Goal: Use online tool/utility: Utilize a website feature to perform a specific function

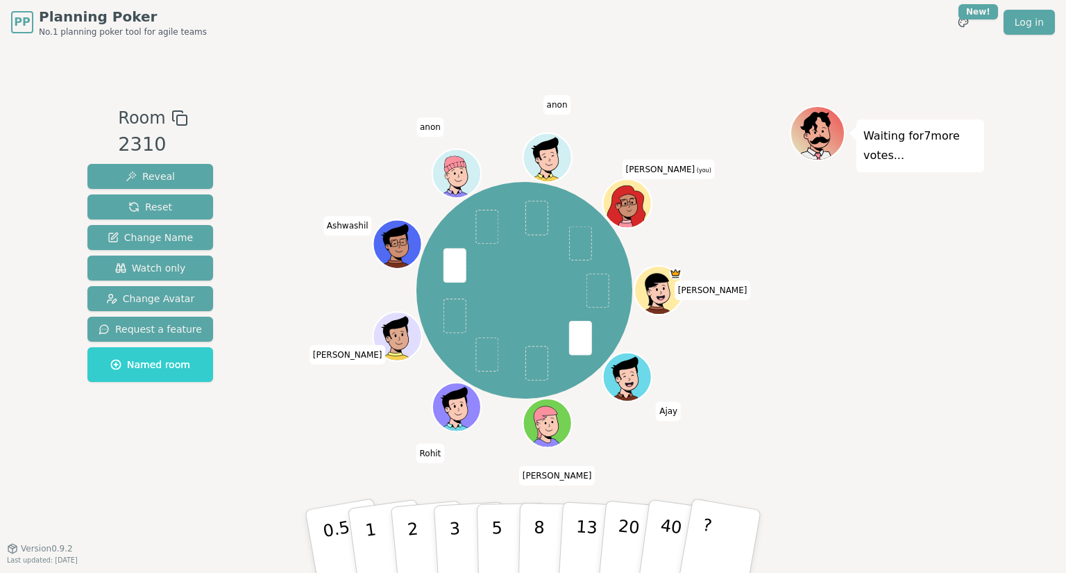
click at [622, 209] on icon at bounding box center [630, 211] width 24 height 7
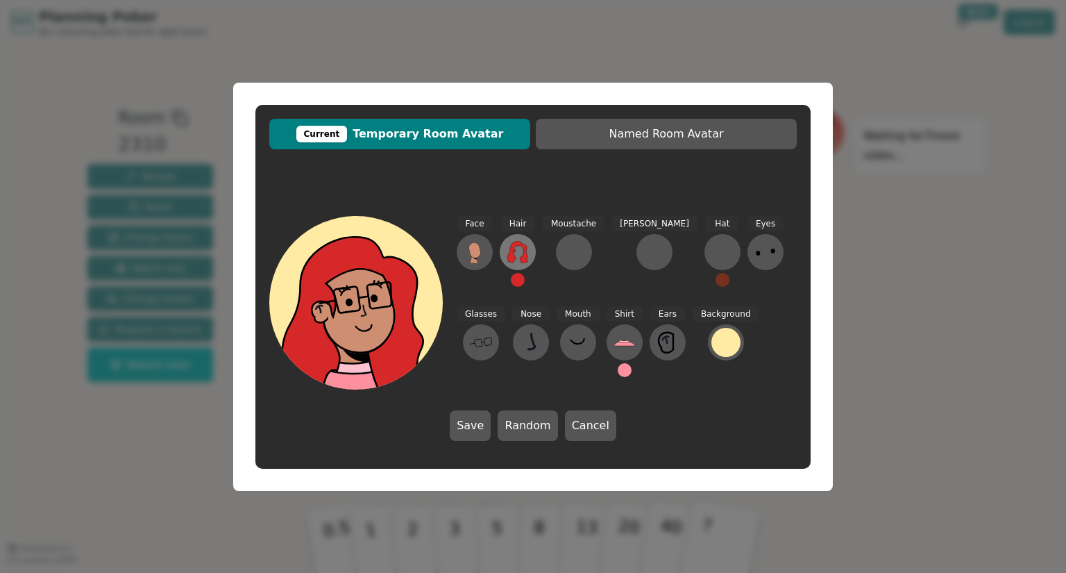
click at [514, 260] on icon at bounding box center [517, 252] width 20 height 22
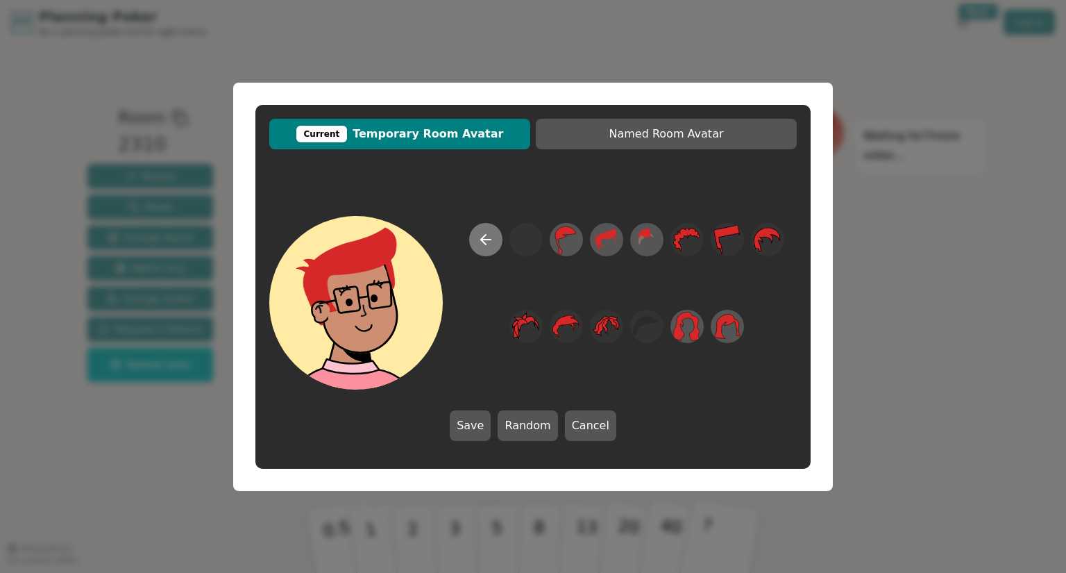
click at [486, 240] on icon at bounding box center [486, 239] width 17 height 17
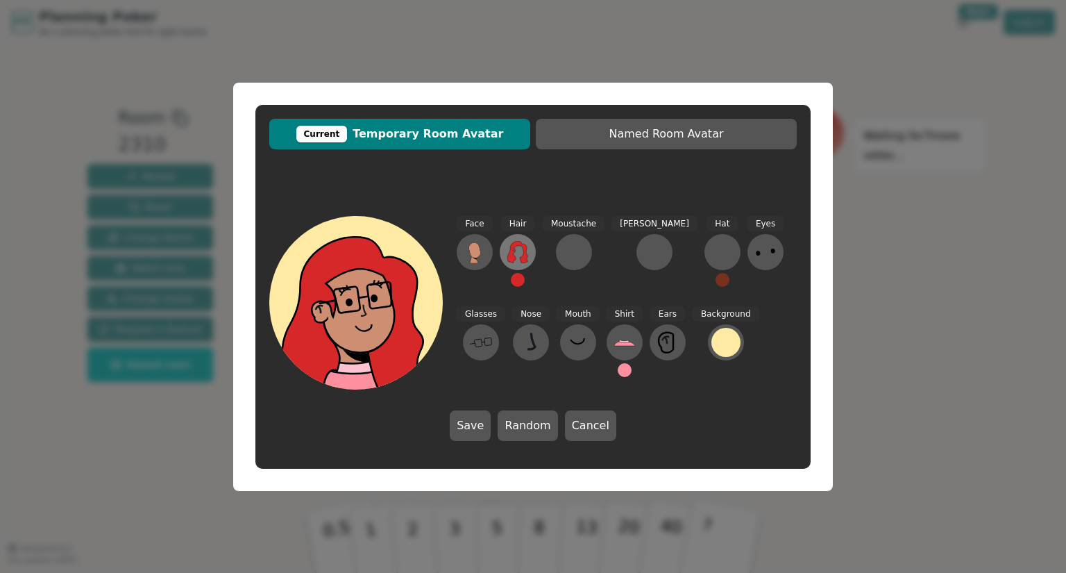
click at [525, 249] on icon at bounding box center [517, 252] width 20 height 22
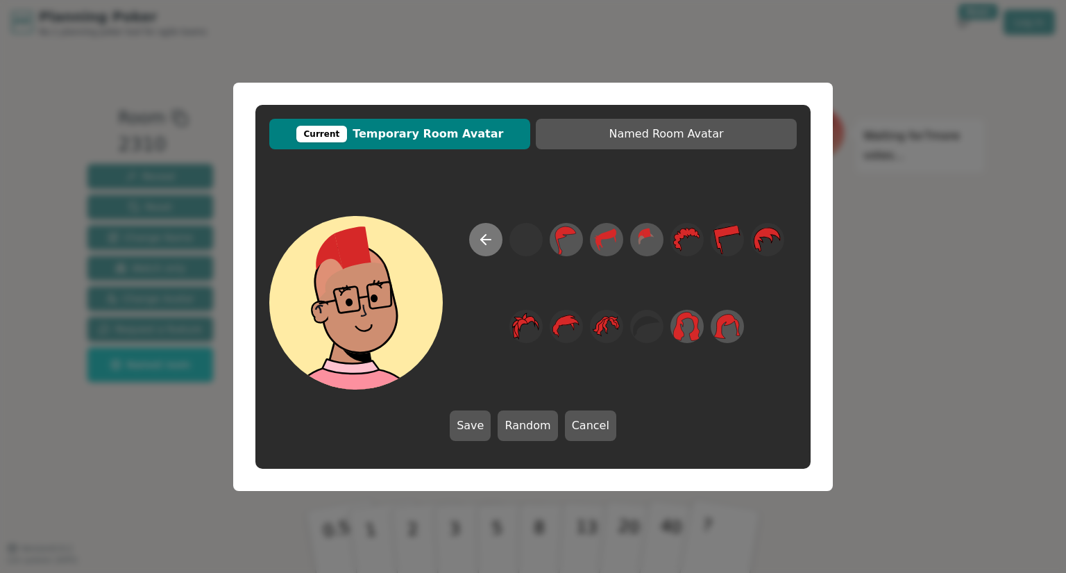
click at [479, 233] on icon at bounding box center [486, 239] width 17 height 17
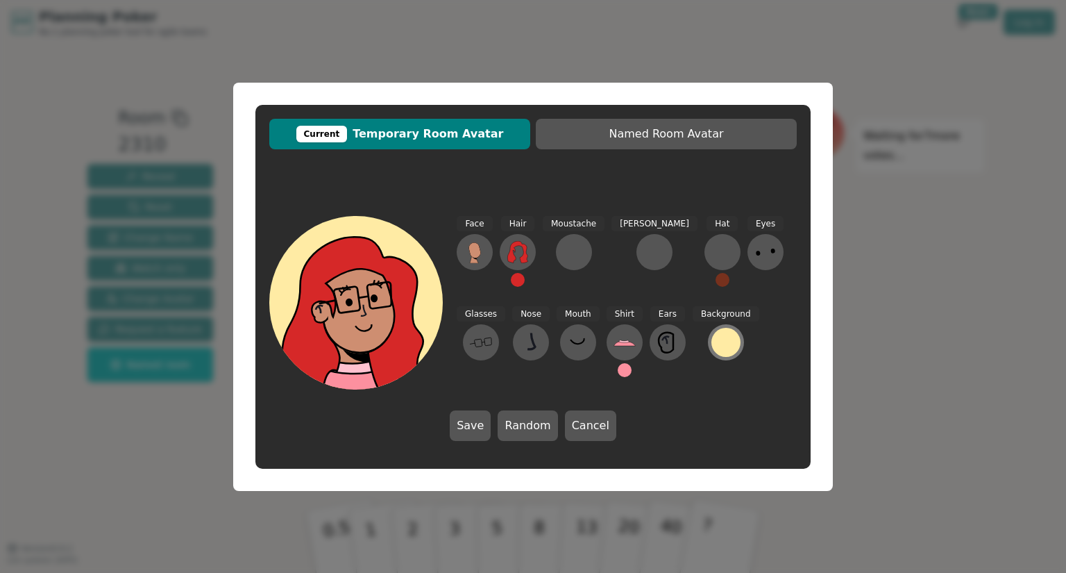
click at [711, 336] on div at bounding box center [725, 342] width 29 height 29
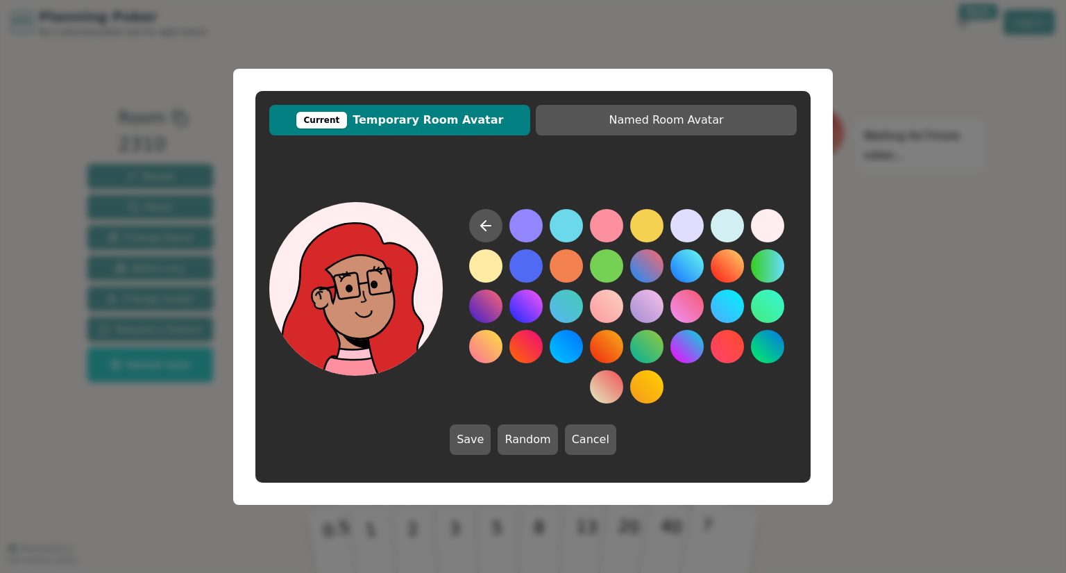
click at [766, 228] on button at bounding box center [767, 225] width 33 height 33
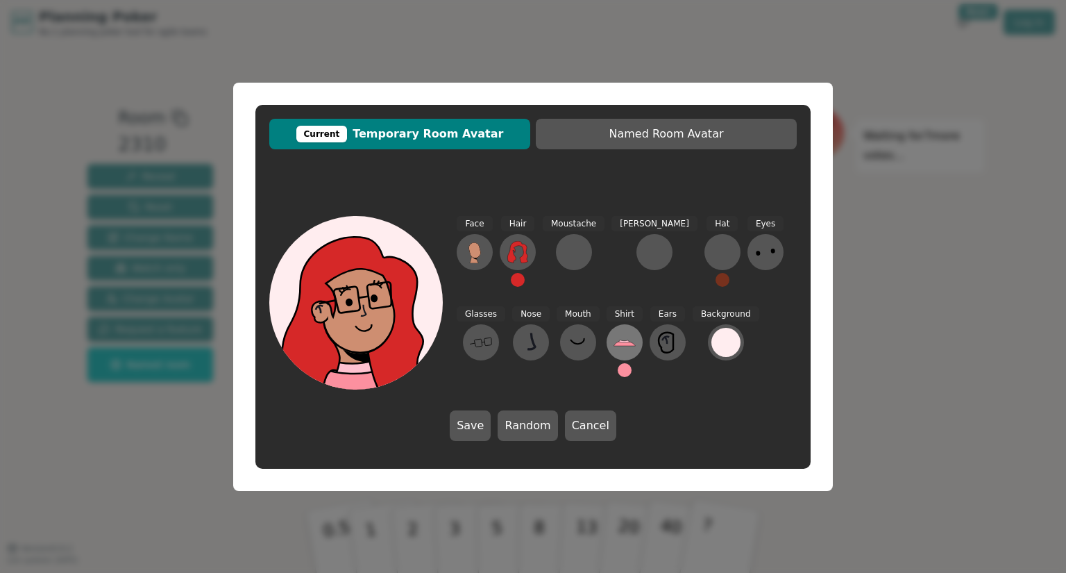
click at [607, 345] on button at bounding box center [625, 342] width 36 height 36
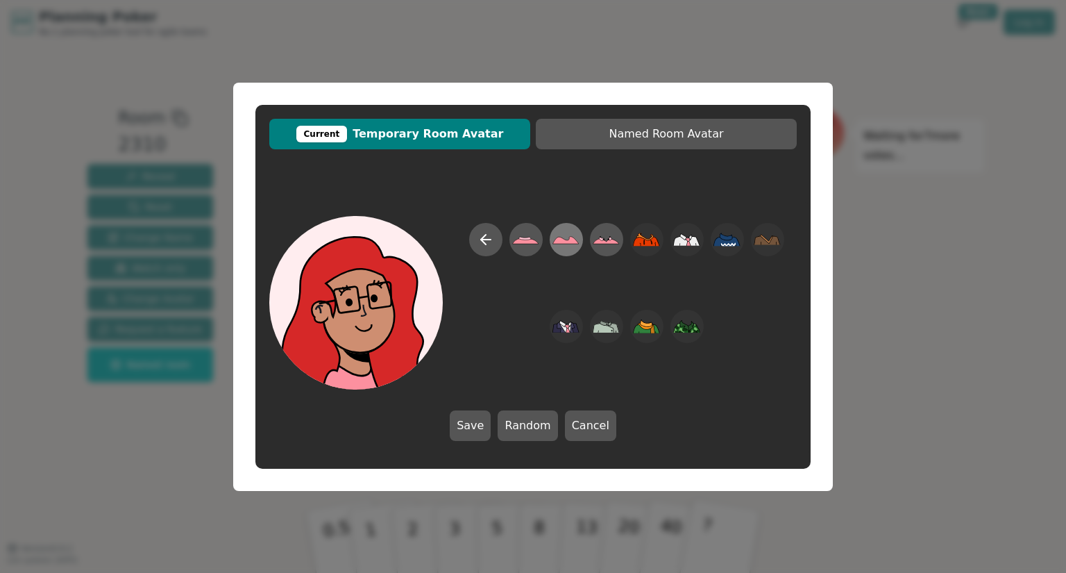
click at [564, 239] on icon at bounding box center [566, 240] width 26 height 8
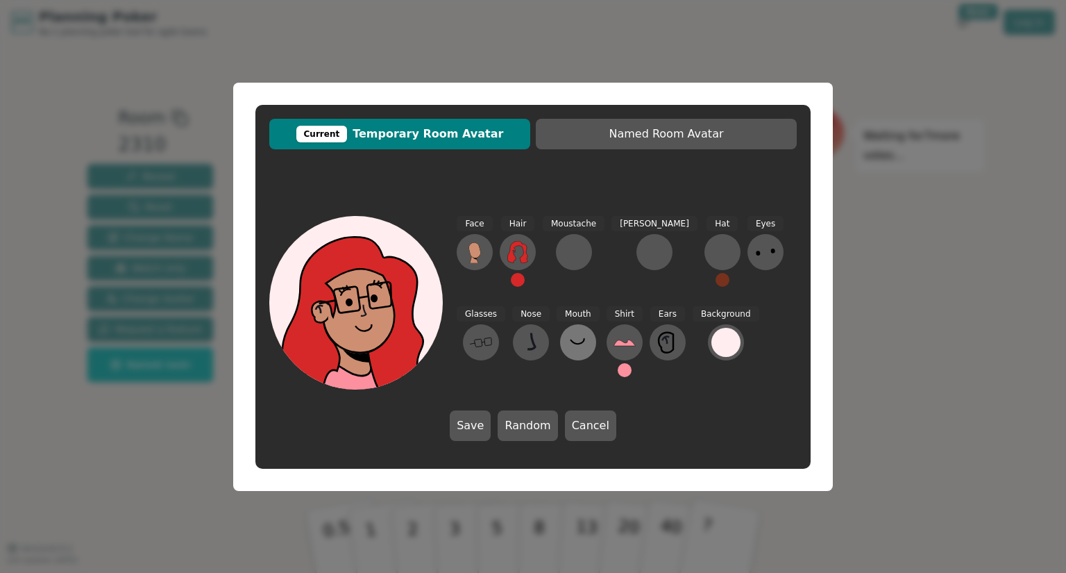
click at [567, 342] on icon at bounding box center [578, 342] width 22 height 22
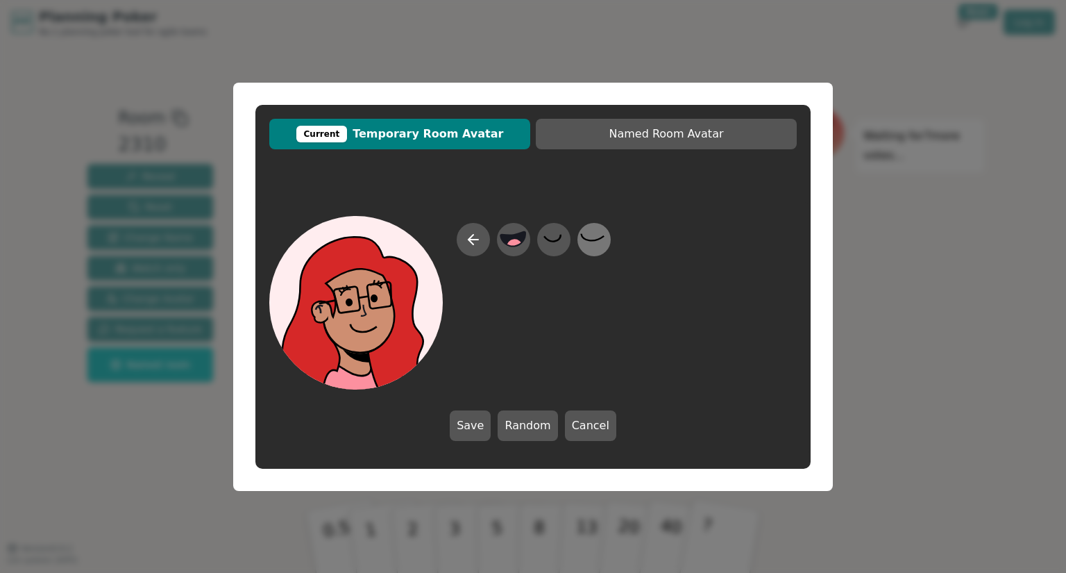
click at [596, 241] on icon at bounding box center [593, 238] width 27 height 31
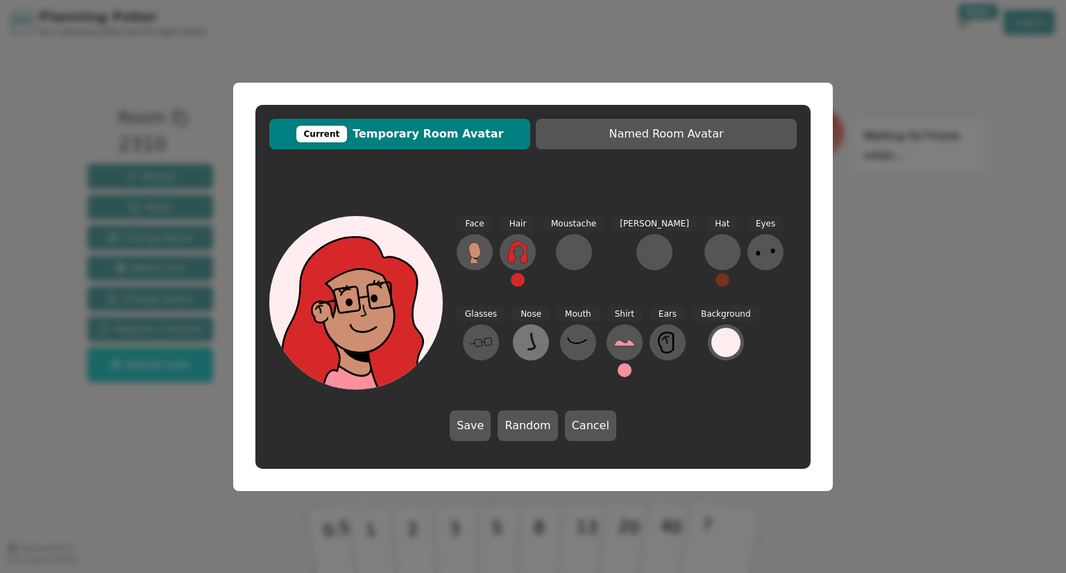
click at [528, 349] on icon at bounding box center [532, 341] width 8 height 17
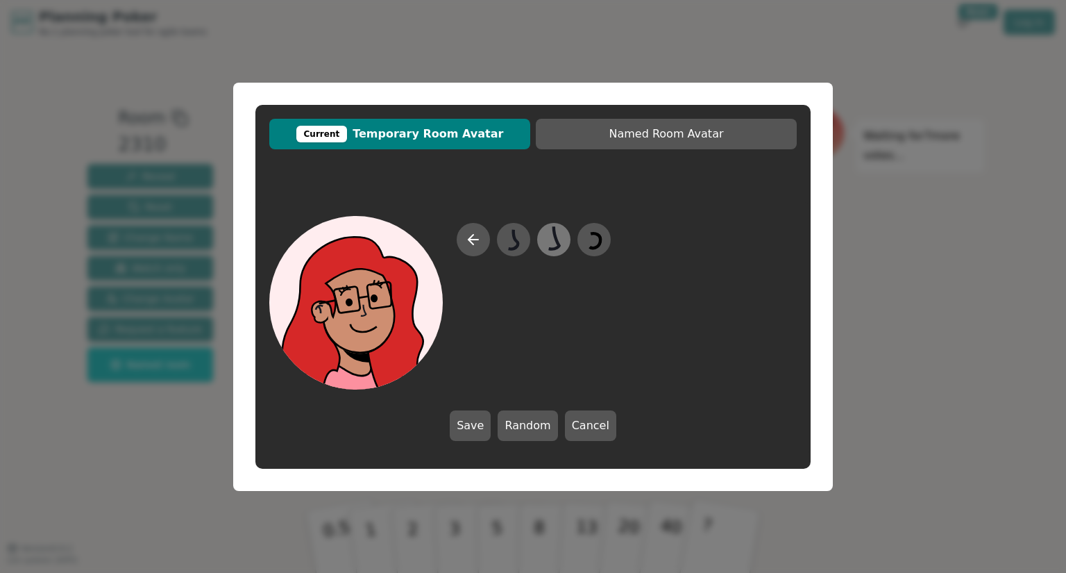
click at [549, 246] on icon at bounding box center [553, 238] width 27 height 31
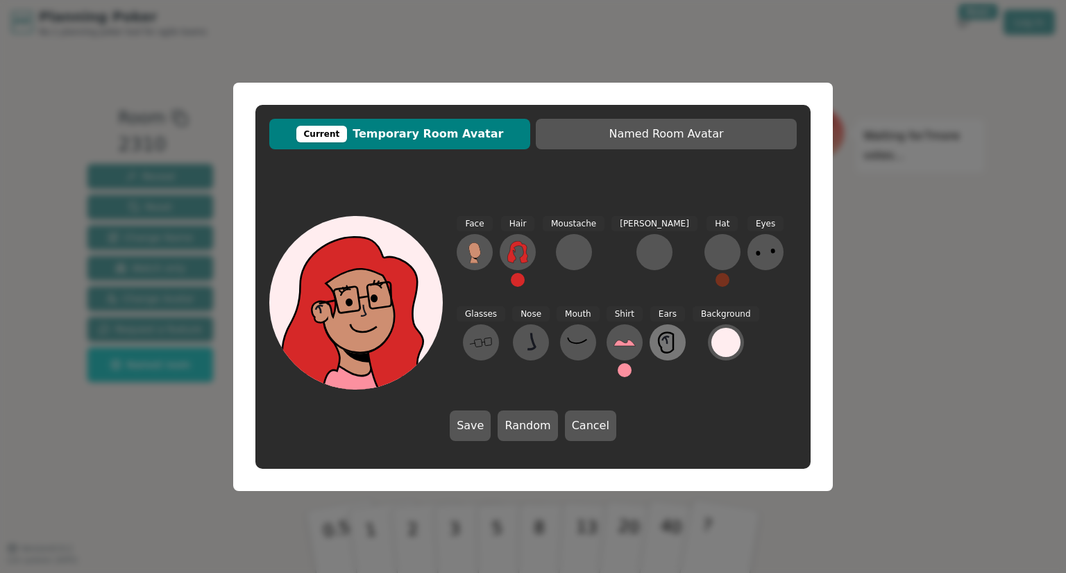
click at [657, 339] on icon at bounding box center [668, 342] width 22 height 22
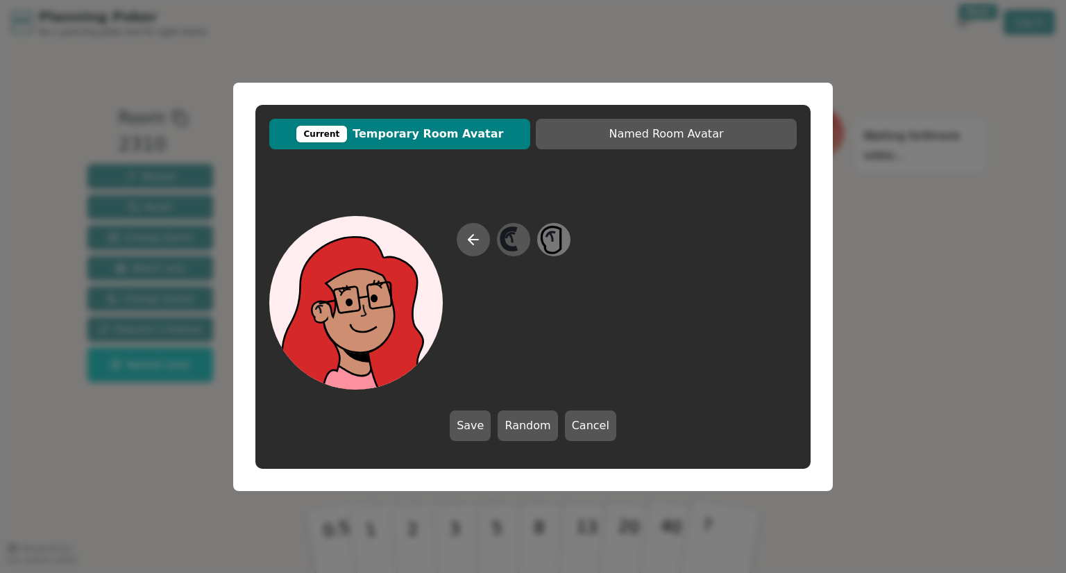
click at [546, 235] on icon at bounding box center [553, 238] width 27 height 31
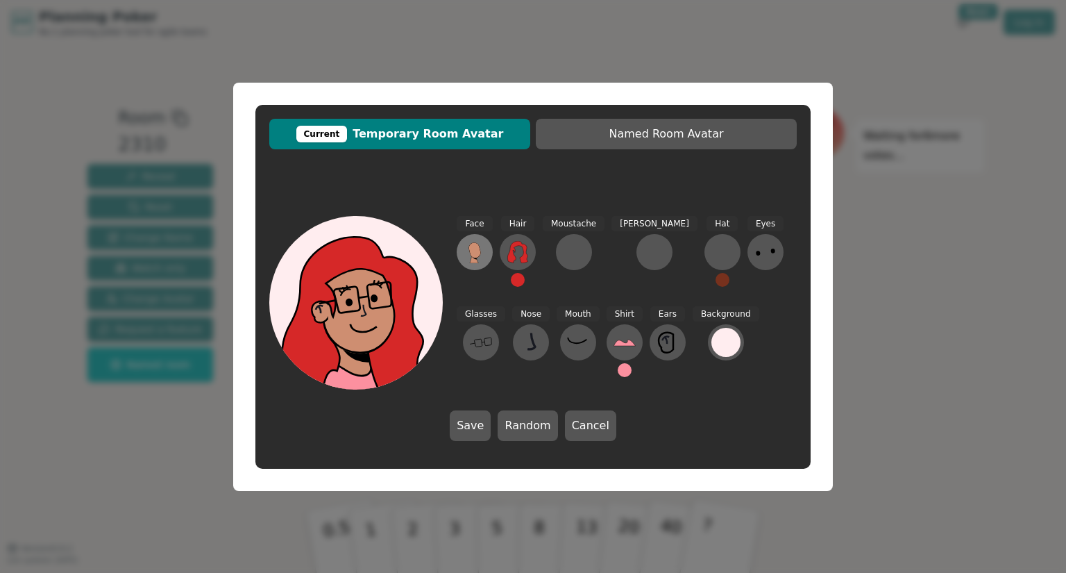
click at [474, 252] on icon at bounding box center [475, 249] width 12 height 15
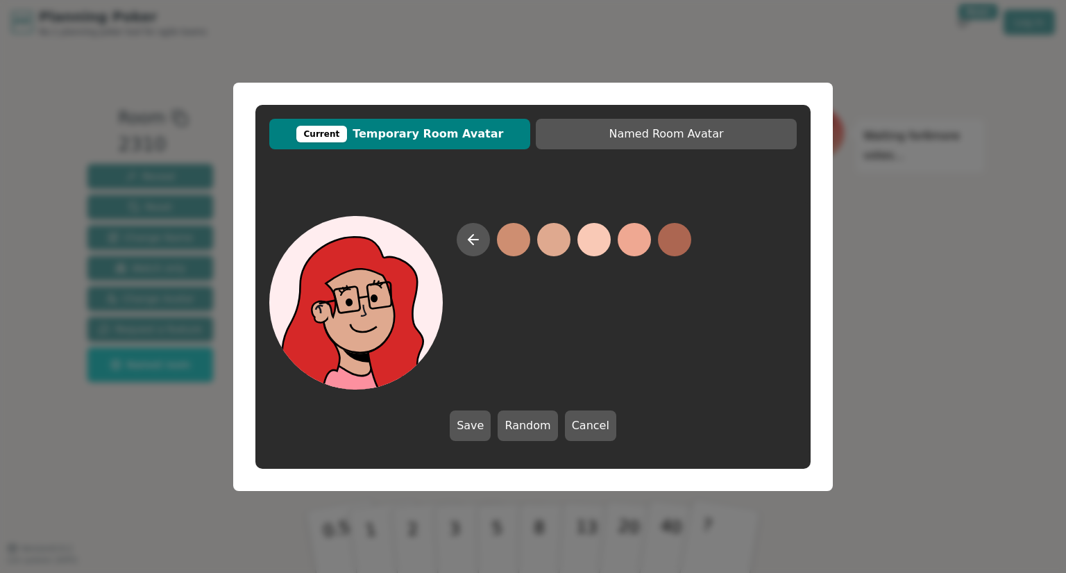
click at [548, 247] on button at bounding box center [553, 239] width 33 height 33
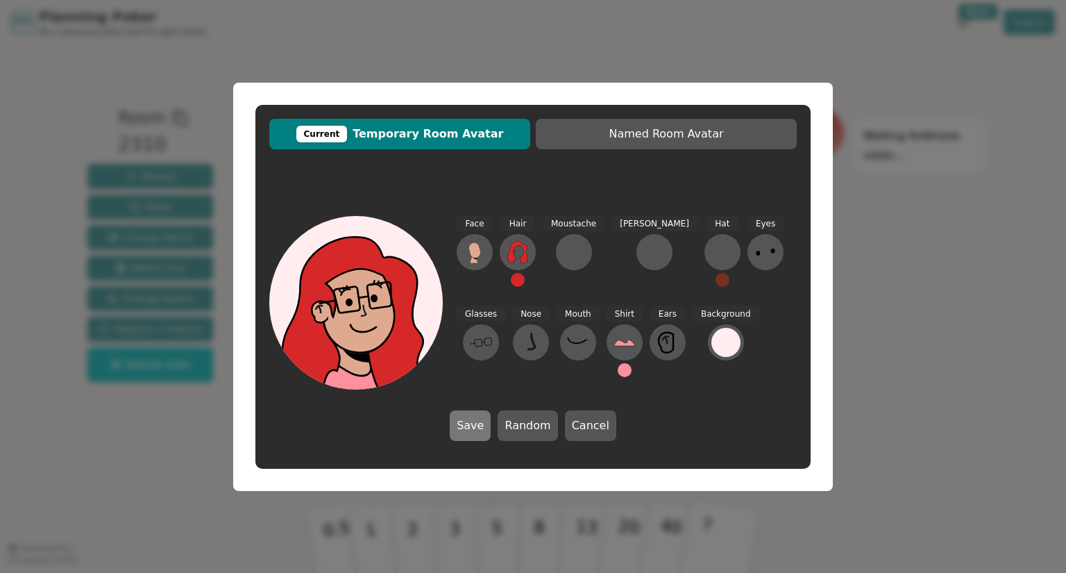
click at [472, 432] on button "Save" at bounding box center [470, 425] width 41 height 31
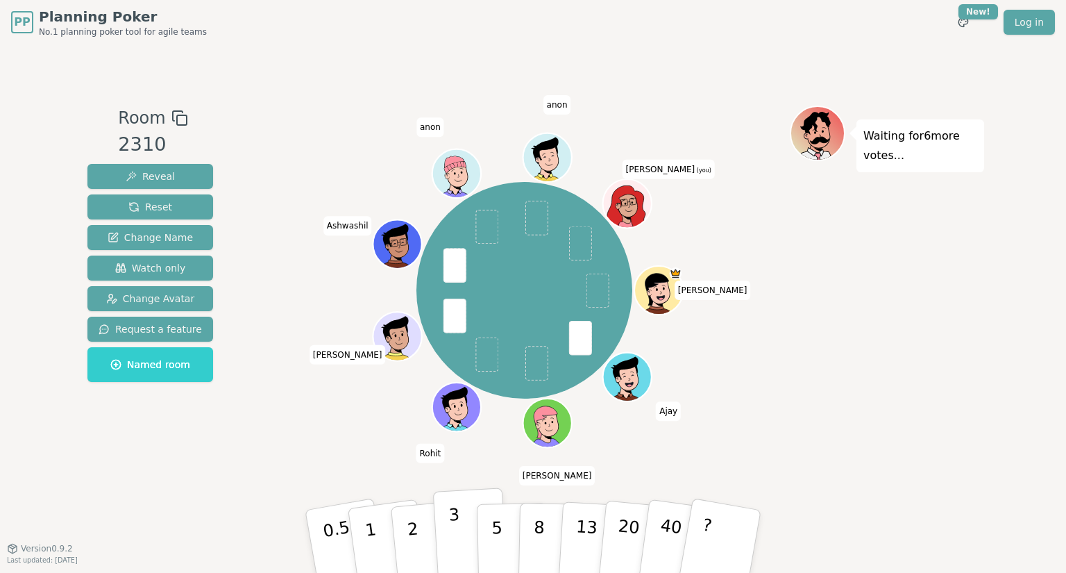
click at [448, 537] on button "3" at bounding box center [471, 541] width 76 height 108
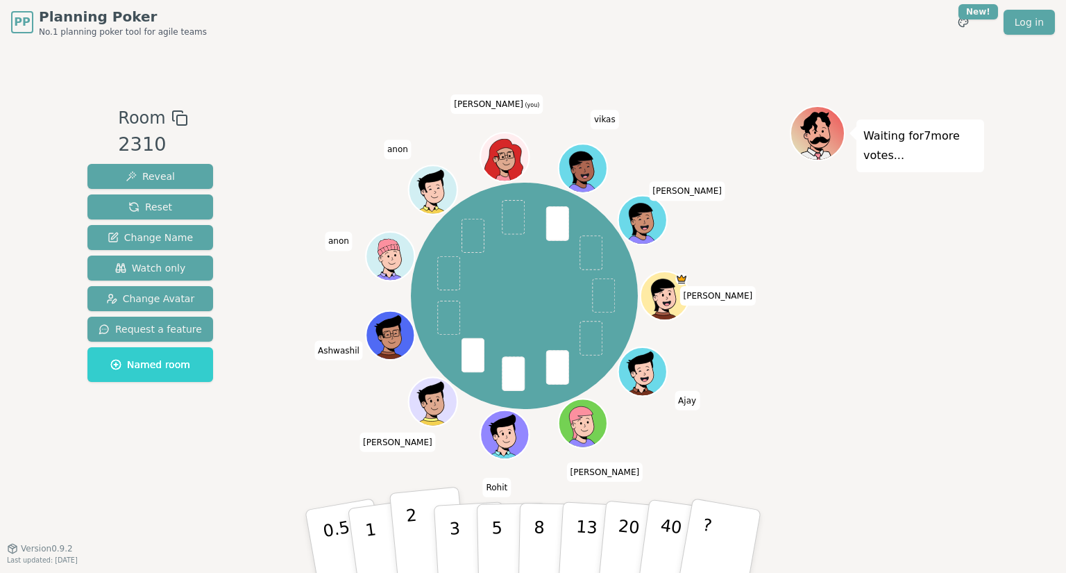
click at [416, 524] on button "2" at bounding box center [428, 542] width 79 height 110
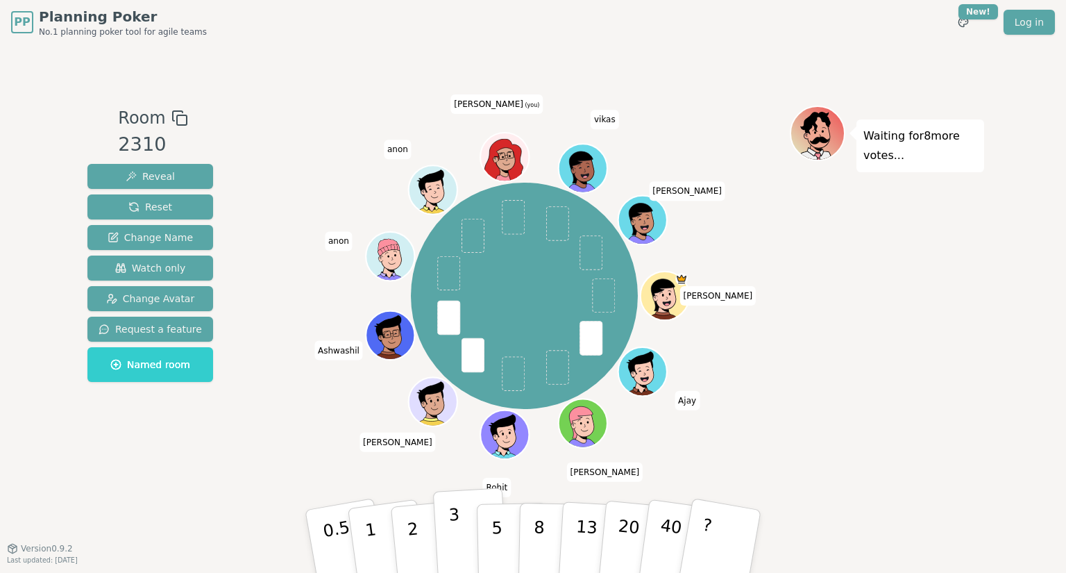
click at [465, 538] on button "3" at bounding box center [471, 541] width 76 height 108
click at [499, 543] on p "5" at bounding box center [497, 541] width 12 height 75
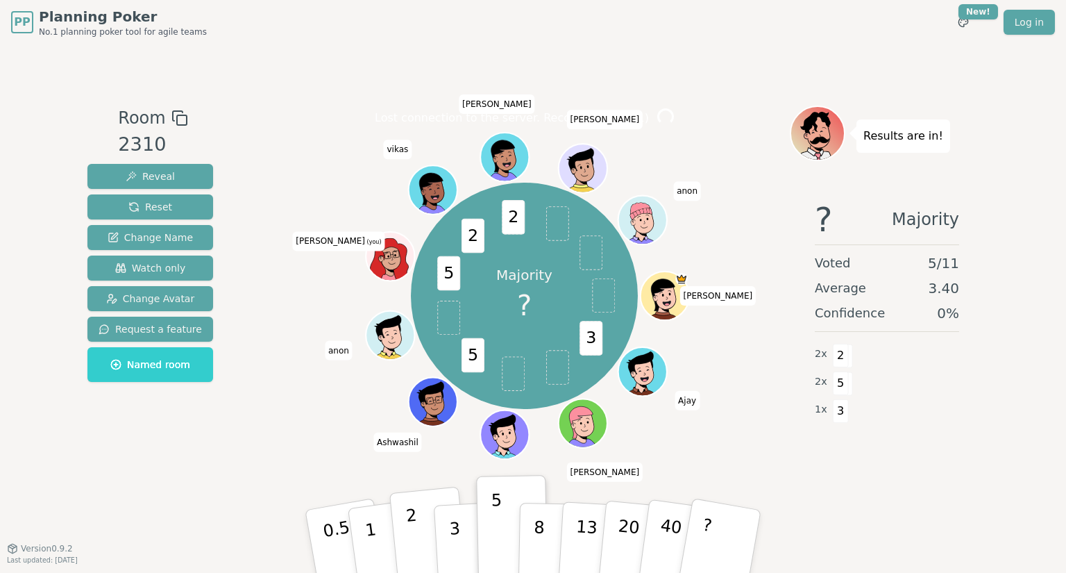
click at [412, 539] on p "2" at bounding box center [414, 543] width 18 height 76
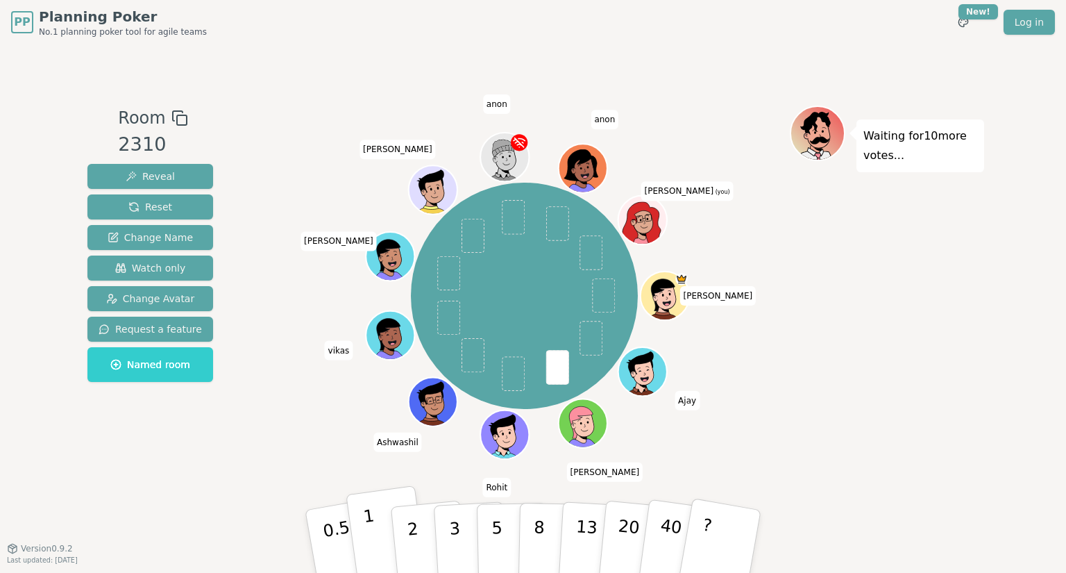
click at [389, 538] on button "1" at bounding box center [387, 541] width 83 height 112
click at [386, 537] on button "1" at bounding box center [387, 541] width 83 height 112
click at [593, 246] on span at bounding box center [591, 253] width 23 height 35
drag, startPoint x: 587, startPoint y: 259, endPoint x: 670, endPoint y: 216, distance: 93.7
click at [670, 216] on div "Tejal Ajay esha Rohit Ashwashil vikas Shubham Mohammed anon anon Kashmira (you)" at bounding box center [524, 295] width 531 height 331
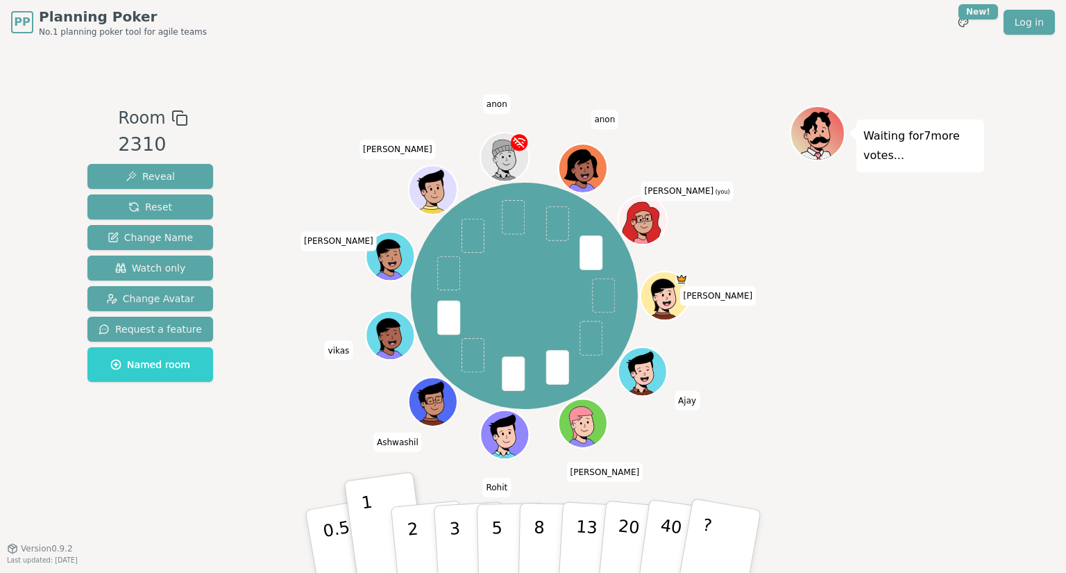
click at [696, 185] on span "Kashmira (you)" at bounding box center [687, 190] width 92 height 19
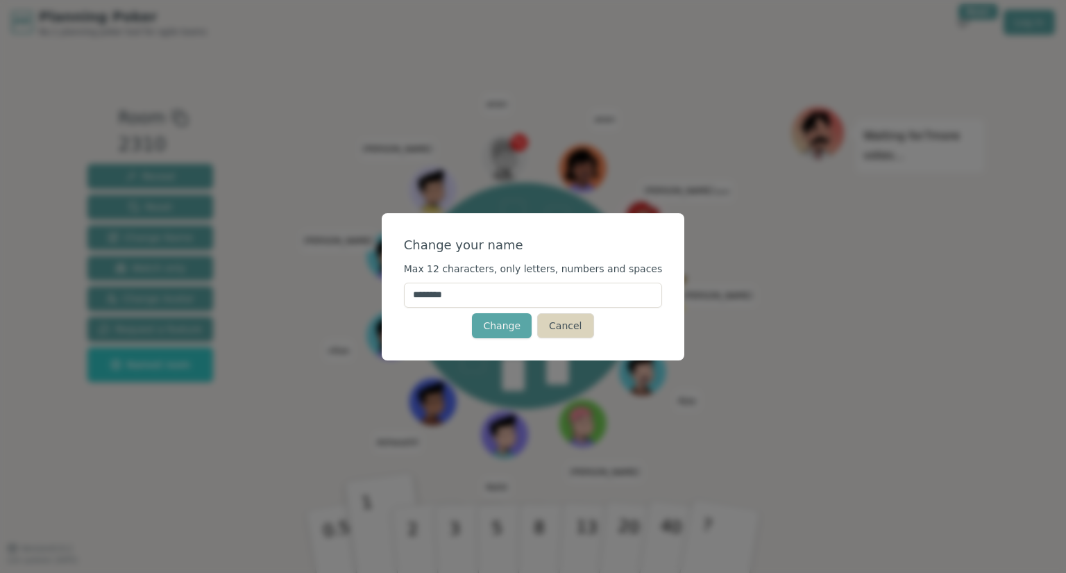
click at [564, 330] on button "Cancel" at bounding box center [565, 325] width 56 height 25
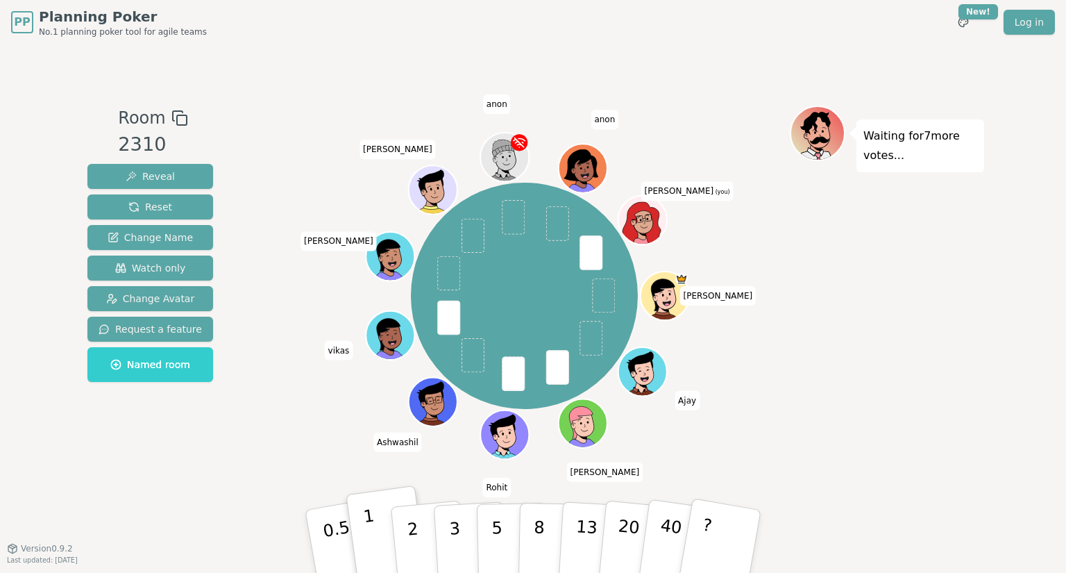
click at [358, 498] on button "1" at bounding box center [387, 541] width 83 height 112
click at [328, 428] on div "Tejal Ajay esha Rohit Ashwashil vikas Shubham Mohammed anon anon Kashmira (you)" at bounding box center [524, 295] width 531 height 331
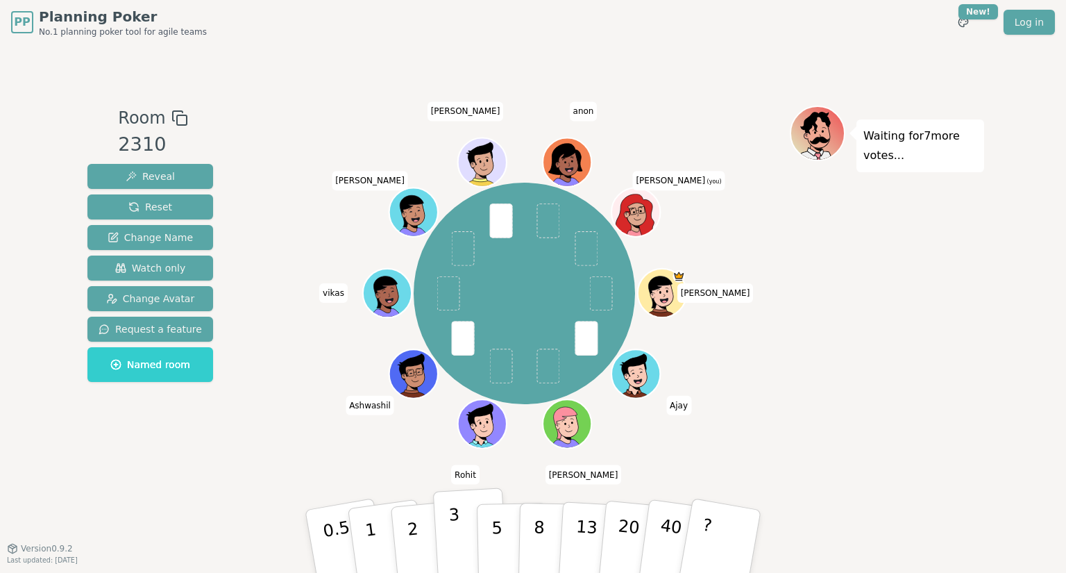
click at [456, 532] on p "3" at bounding box center [455, 543] width 15 height 76
click at [366, 540] on p "1" at bounding box center [372, 543] width 21 height 76
click at [446, 556] on button "3" at bounding box center [471, 541] width 76 height 108
